Goal: Task Accomplishment & Management: Manage account settings

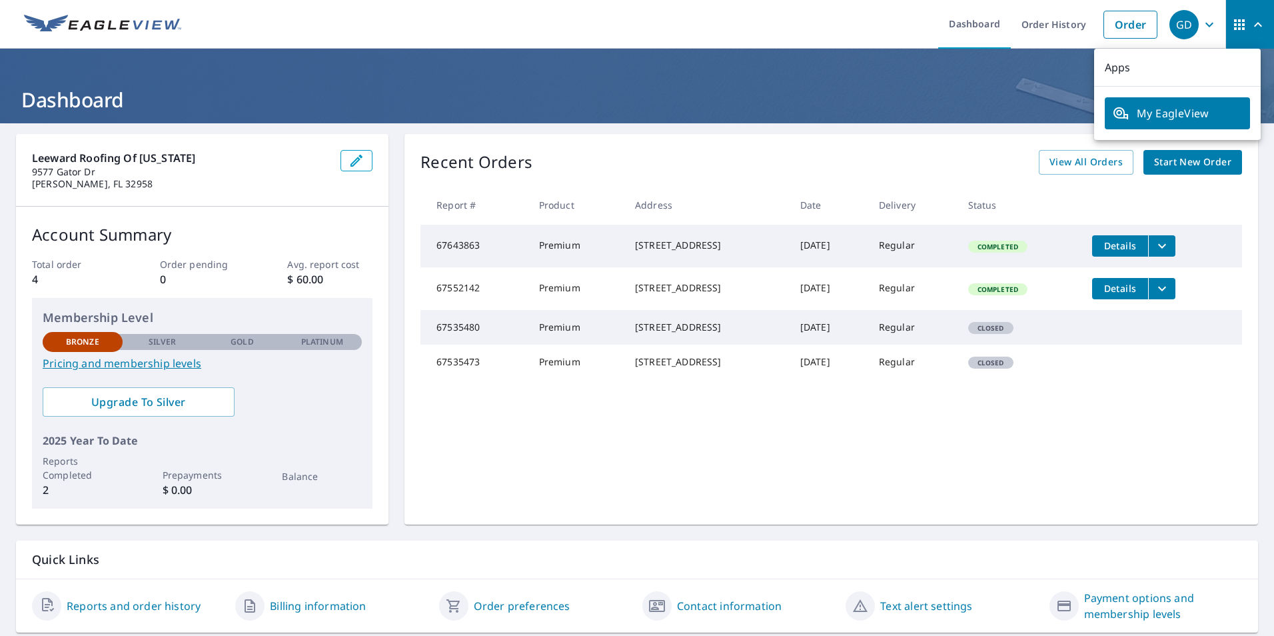
click at [1254, 23] on icon "button" at bounding box center [1258, 24] width 8 height 5
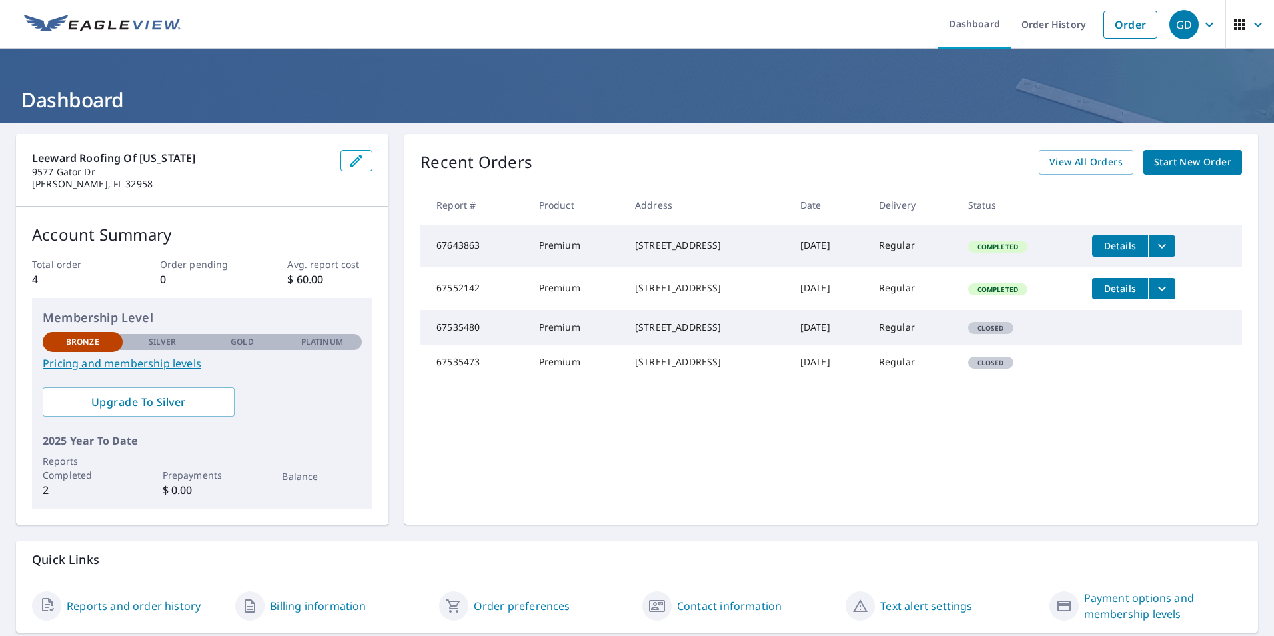
click at [1250, 23] on icon "button" at bounding box center [1258, 25] width 16 height 16
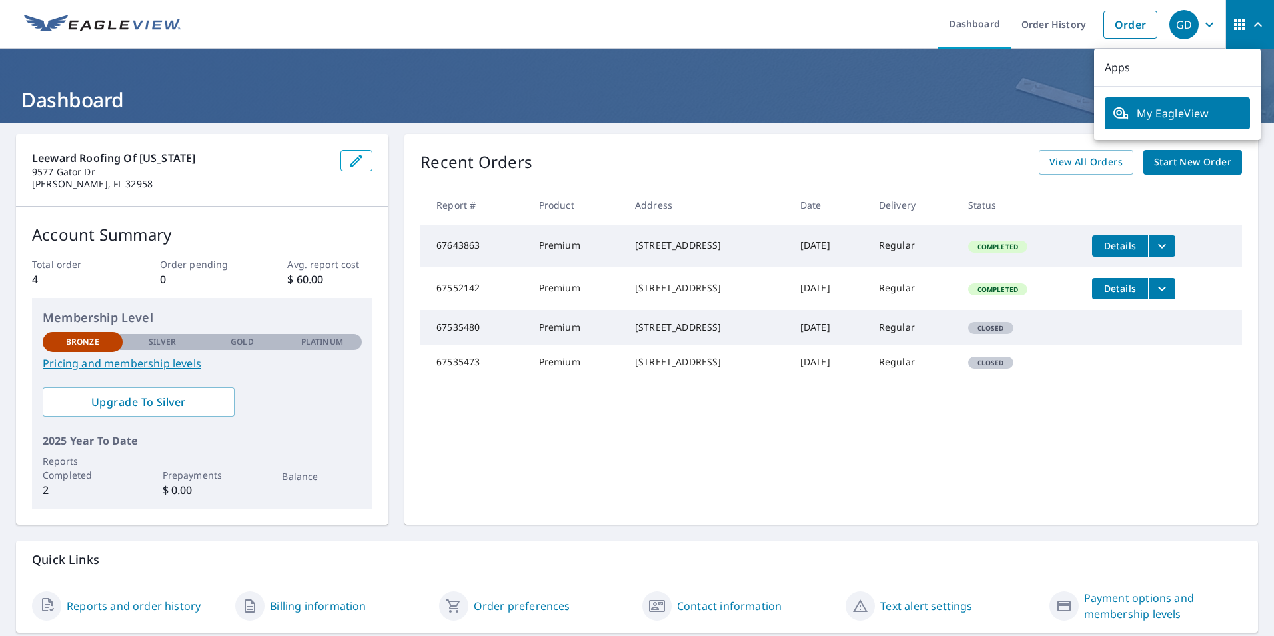
click at [1199, 34] on span "GD" at bounding box center [1195, 25] width 51 height 32
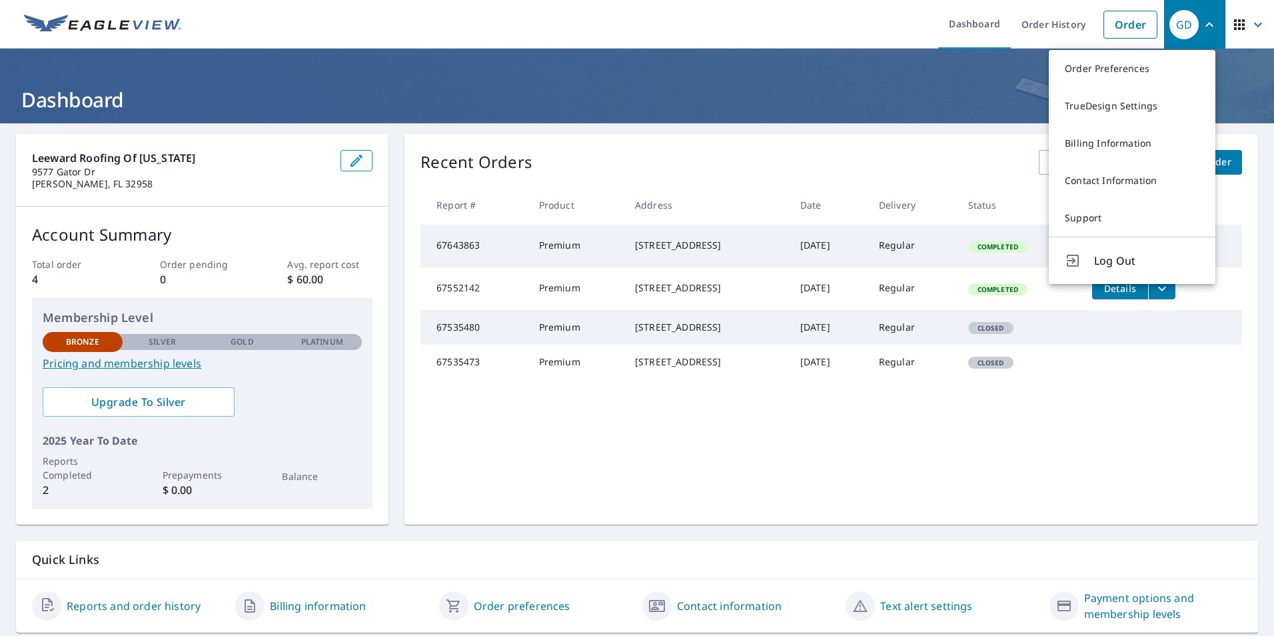
click at [1232, 26] on icon "button" at bounding box center [1240, 25] width 16 height 16
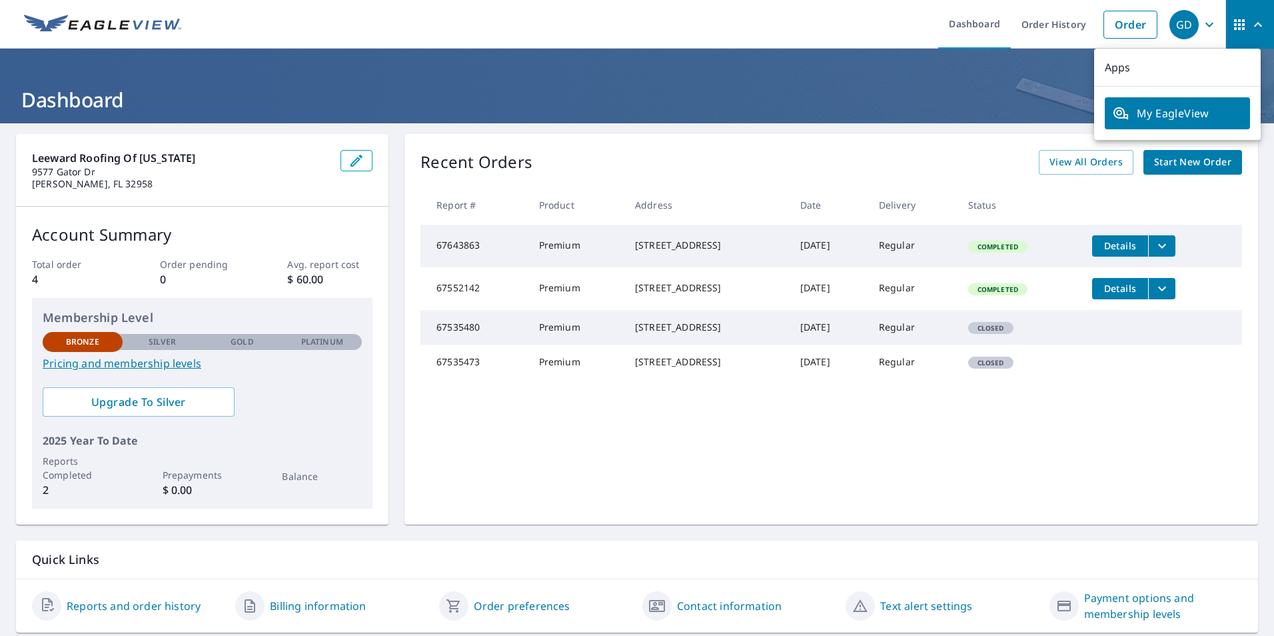
click at [1235, 71] on p "Apps" at bounding box center [1177, 68] width 167 height 38
click at [1202, 29] on icon "button" at bounding box center [1210, 25] width 16 height 16
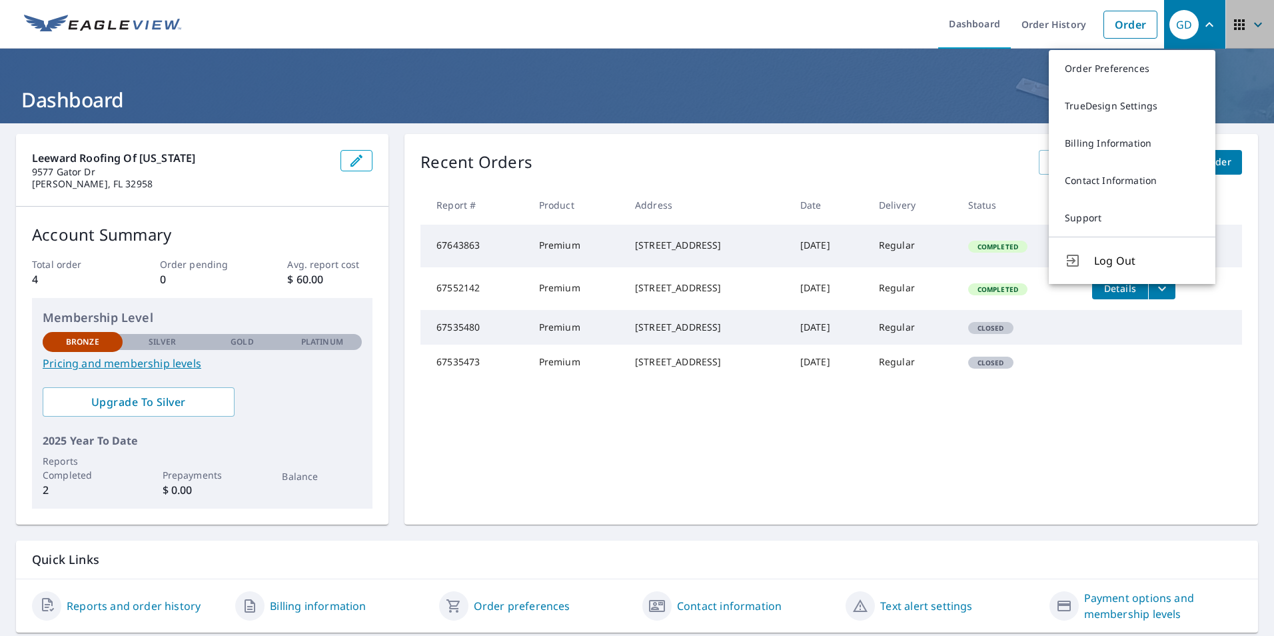
click at [1262, 28] on button "button" at bounding box center [1250, 24] width 49 height 49
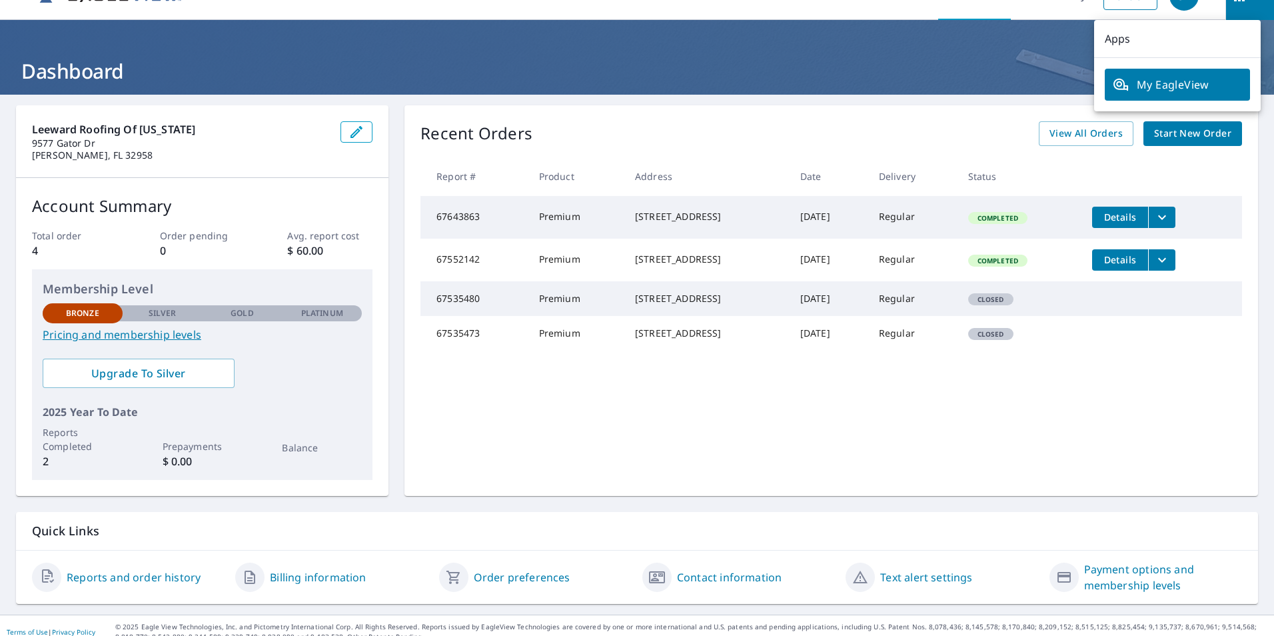
scroll to position [41, 0]
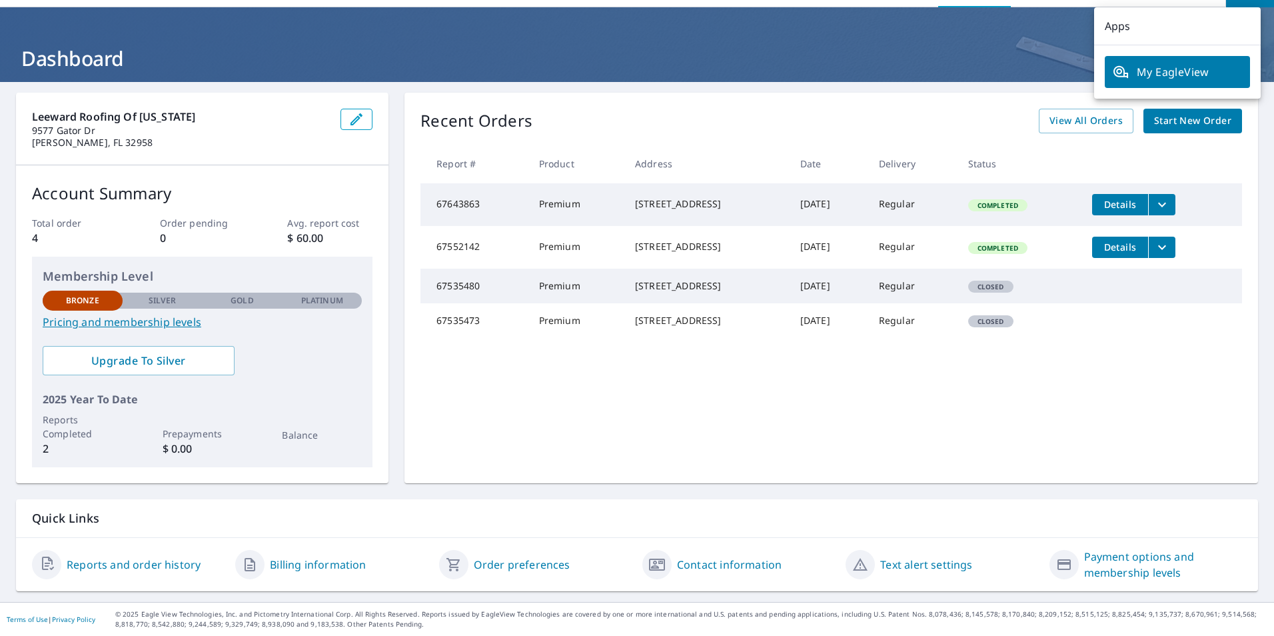
click at [1240, 215] on div "Recent Orders View All Orders Start New Order Report # Product Address Date Del…" at bounding box center [832, 288] width 854 height 391
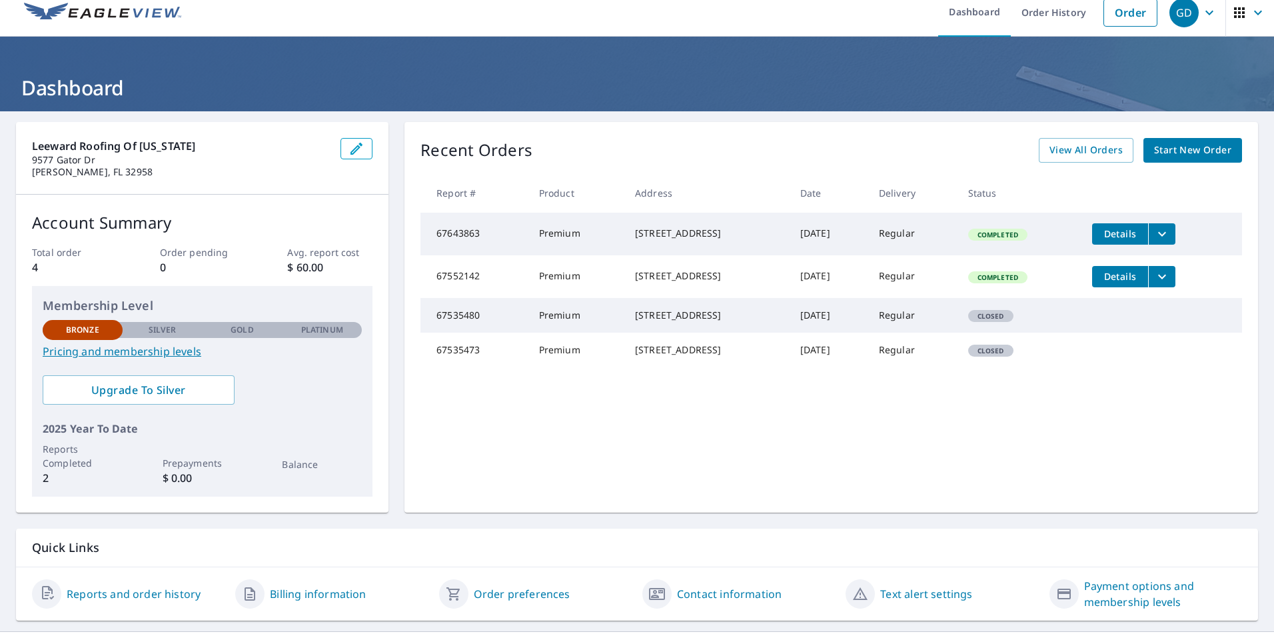
scroll to position [0, 0]
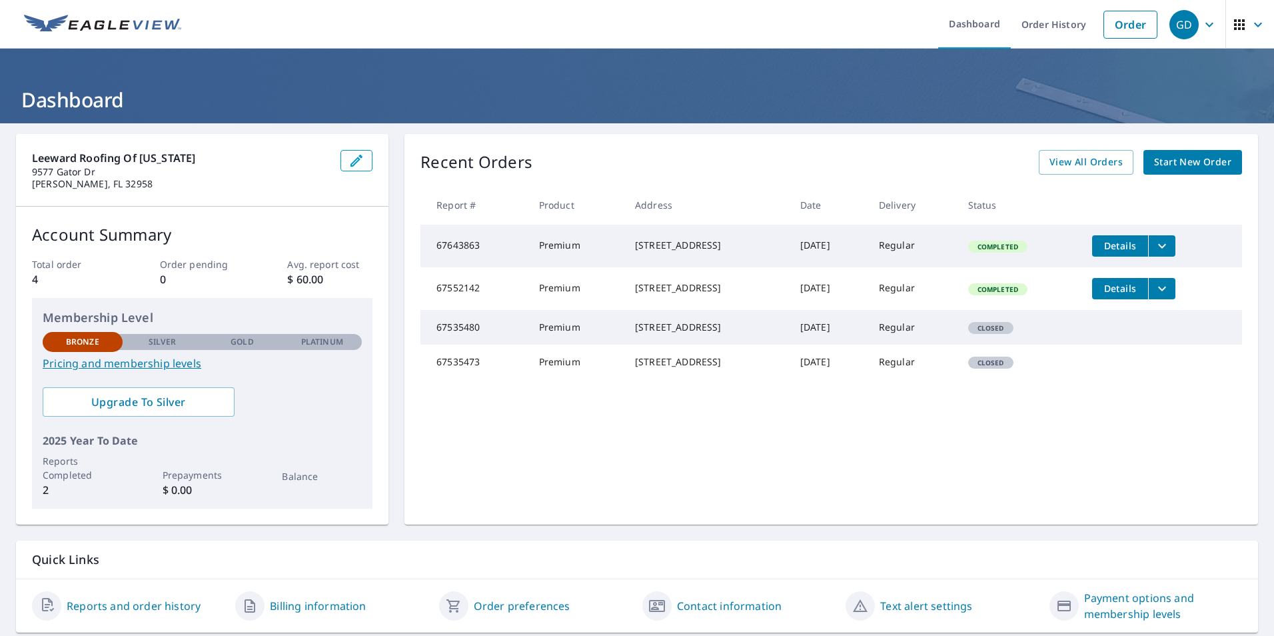
click at [1202, 30] on icon "button" at bounding box center [1210, 25] width 16 height 16
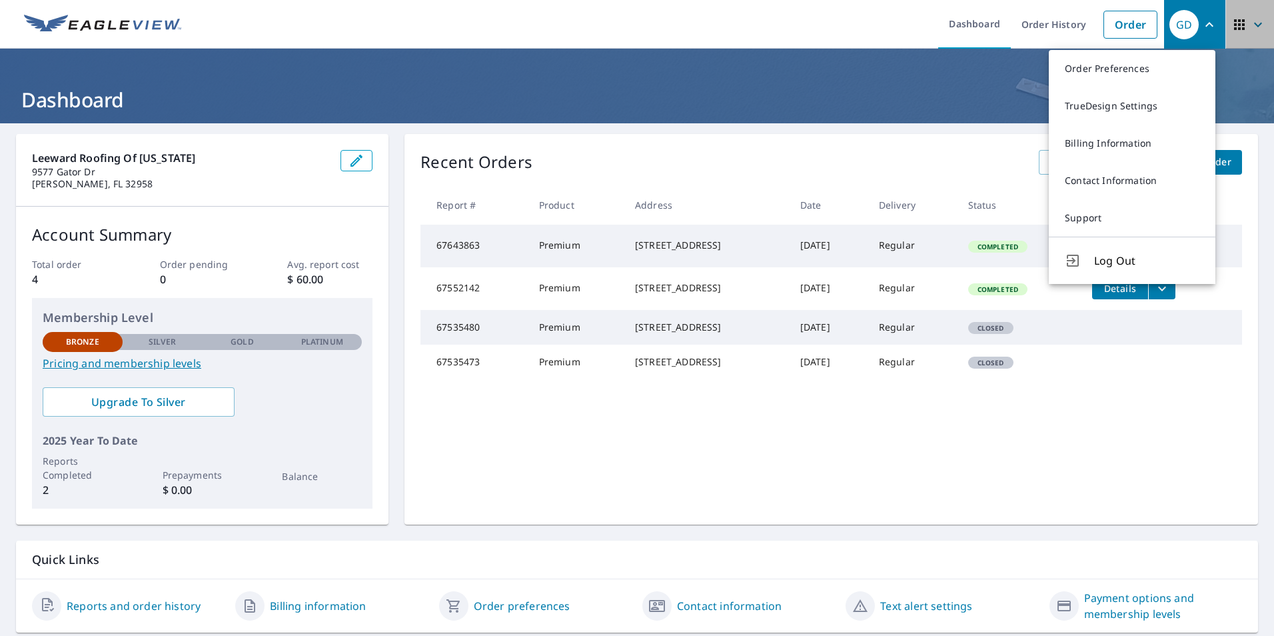
click at [1250, 23] on icon "button" at bounding box center [1258, 25] width 16 height 16
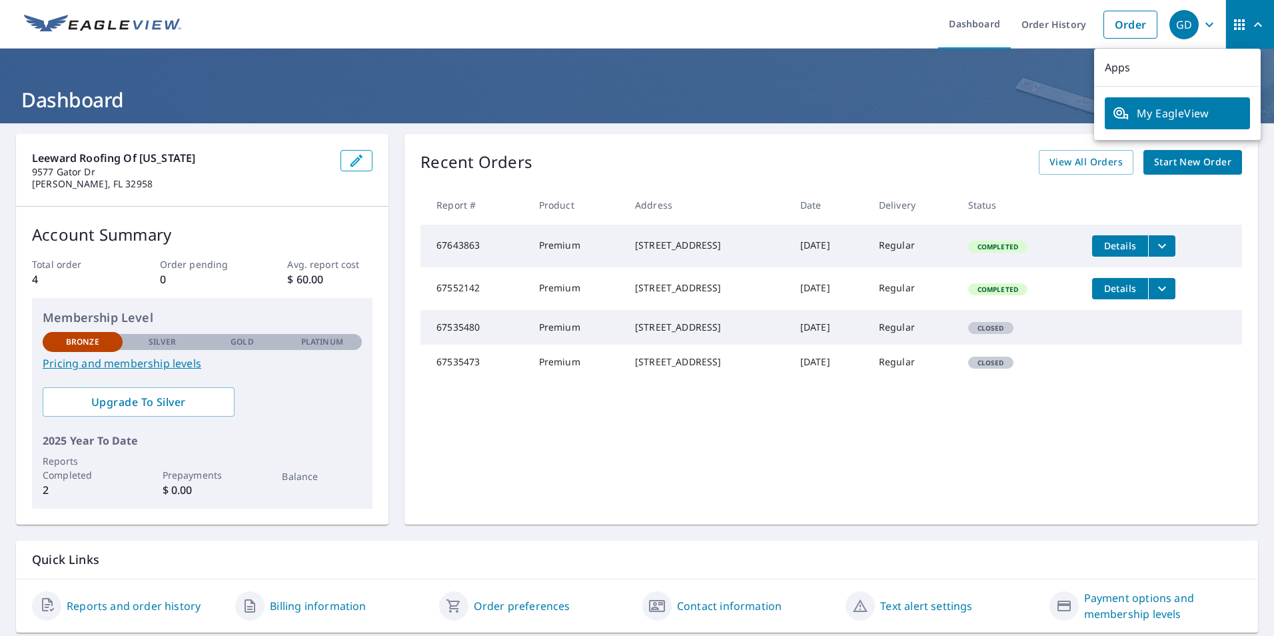
click at [1202, 25] on icon "button" at bounding box center [1210, 25] width 16 height 16
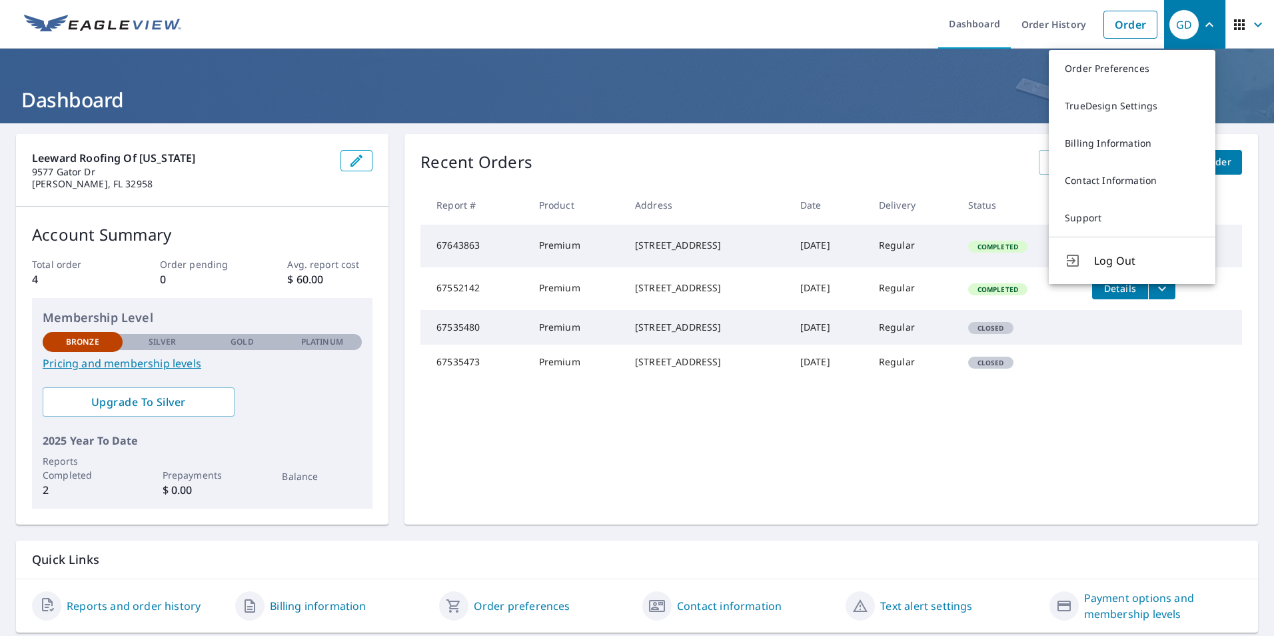
click at [1232, 20] on icon "button" at bounding box center [1240, 25] width 16 height 16
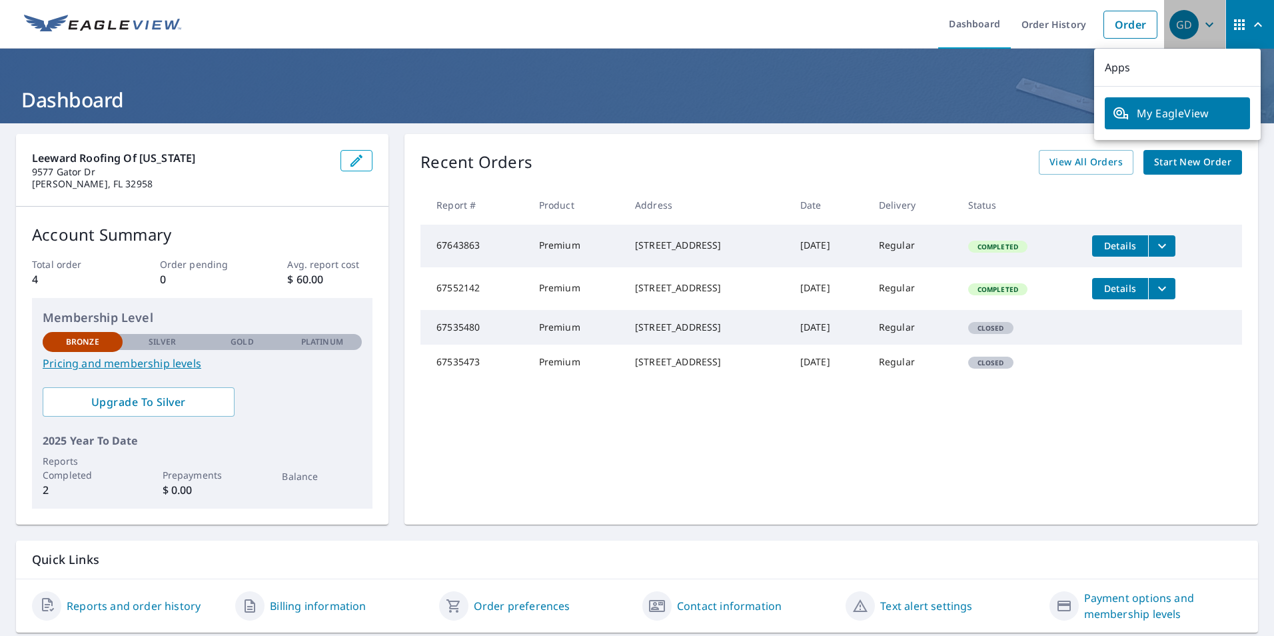
click at [1180, 15] on div "GD" at bounding box center [1184, 24] width 29 height 29
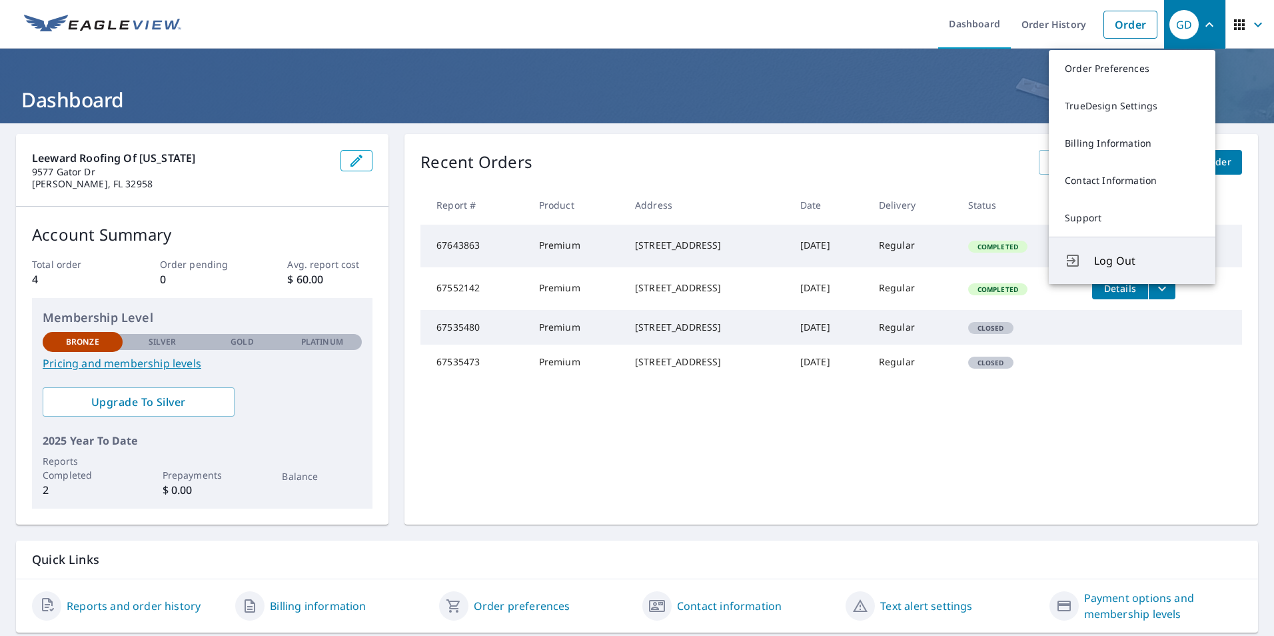
click at [1146, 243] on button "Log Out" at bounding box center [1132, 260] width 167 height 47
